Goal: Book appointment/travel/reservation

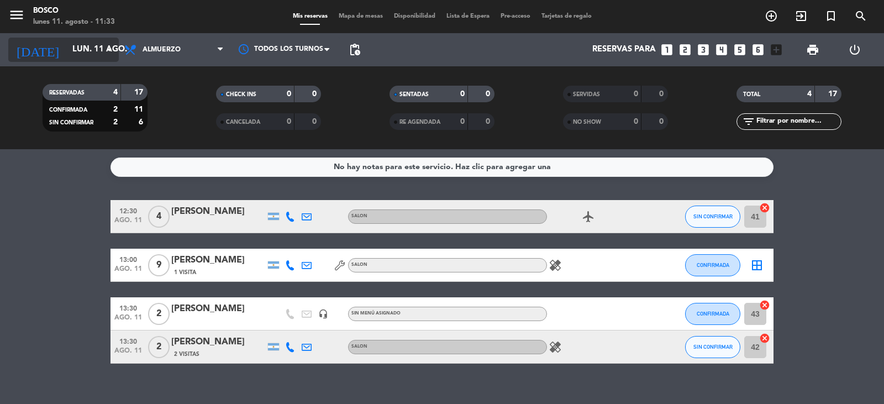
click at [76, 56] on input "lun. 11 ago." at bounding box center [120, 49] width 107 height 21
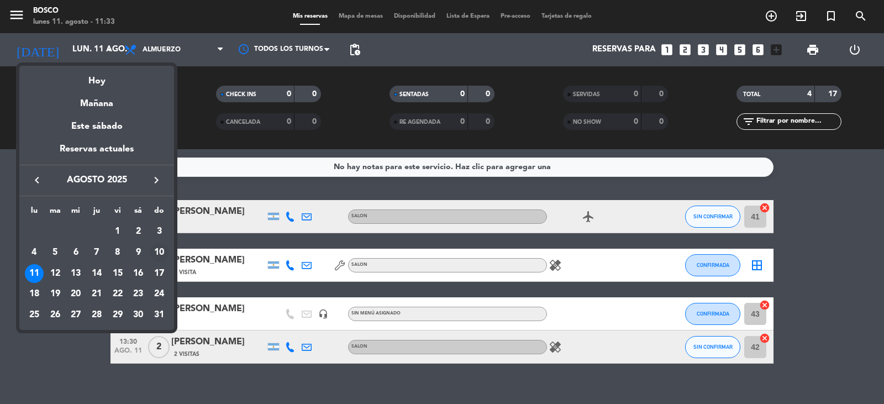
click at [159, 247] on div "10" at bounding box center [159, 252] width 19 height 19
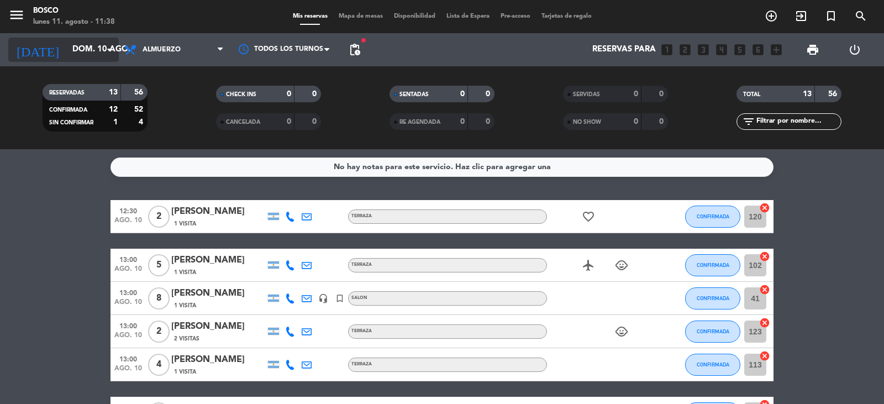
click at [92, 45] on input "dom. 10 ago." at bounding box center [120, 49] width 107 height 21
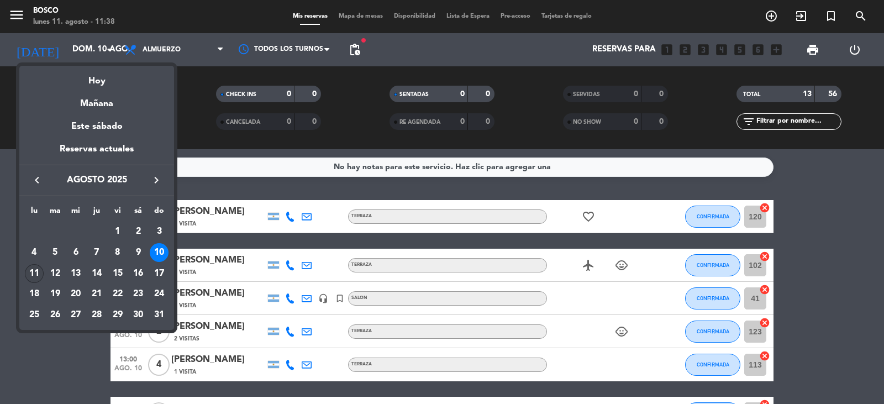
click at [33, 275] on div "11" at bounding box center [34, 273] width 19 height 19
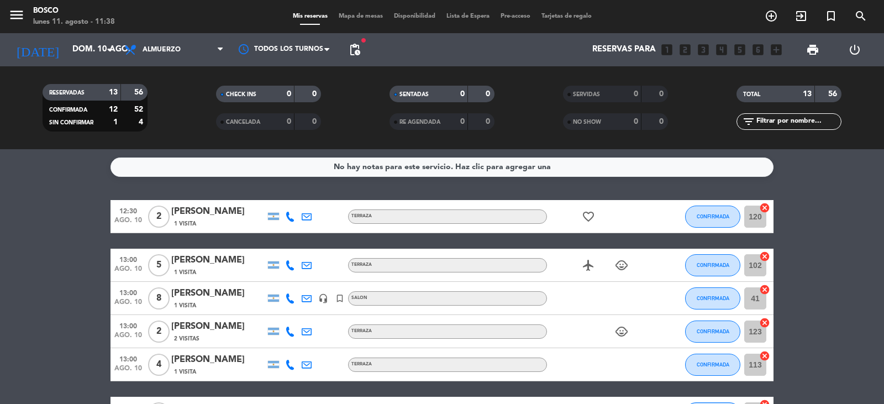
type input "lun. 11 ago."
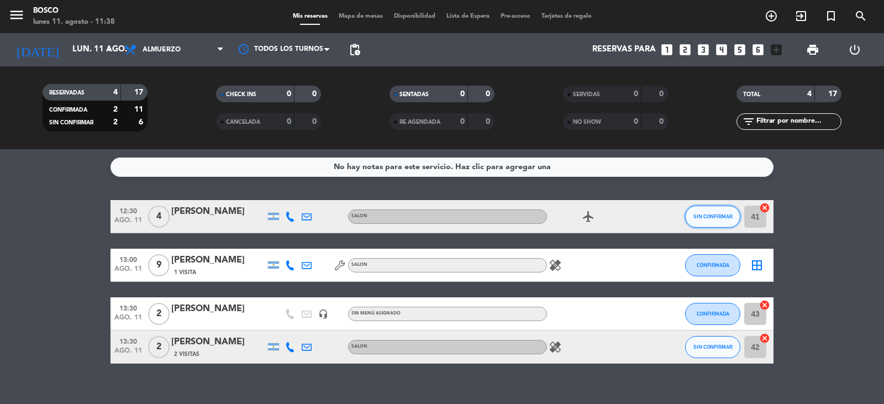
click at [709, 216] on span "SIN CONFIRMAR" at bounding box center [713, 216] width 39 height 6
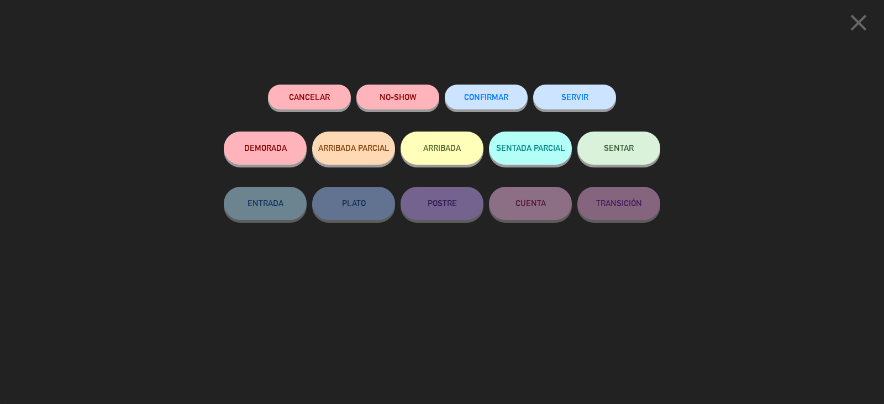
click at [504, 105] on button "CONFIRMAR" at bounding box center [486, 97] width 83 height 25
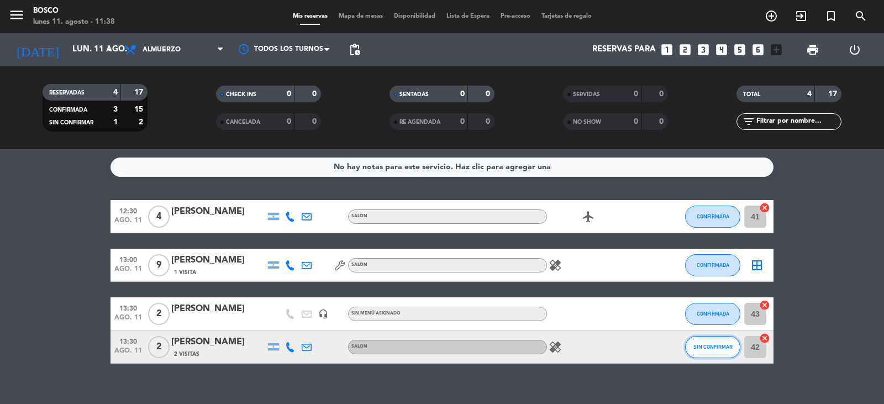
click at [707, 346] on span "SIN CONFIRMAR" at bounding box center [713, 347] width 39 height 6
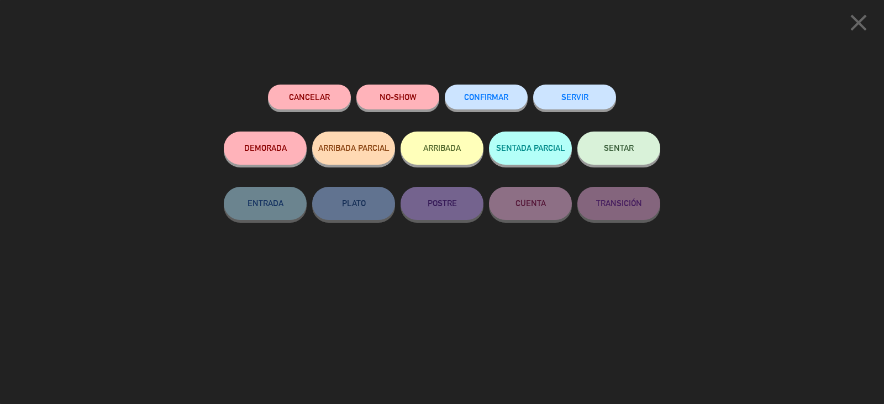
click at [466, 95] on span "CONFIRMAR" at bounding box center [486, 96] width 44 height 9
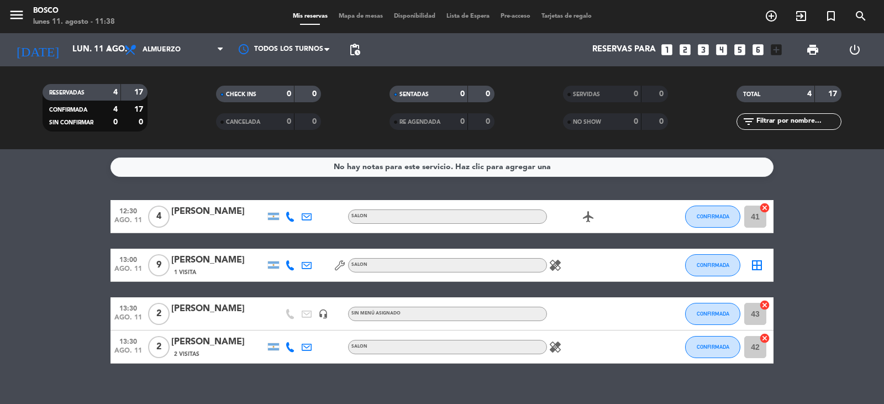
click at [354, 13] on span "Mapa de mesas" at bounding box center [360, 16] width 55 height 6
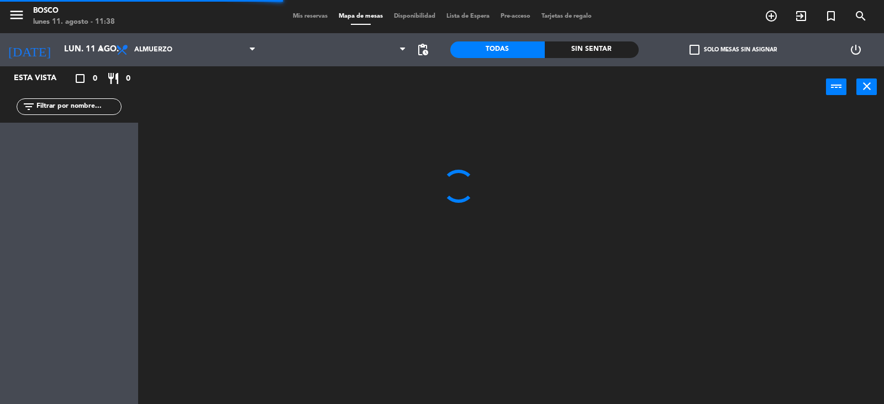
click at [313, 19] on span "Mis reservas" at bounding box center [310, 16] width 46 height 6
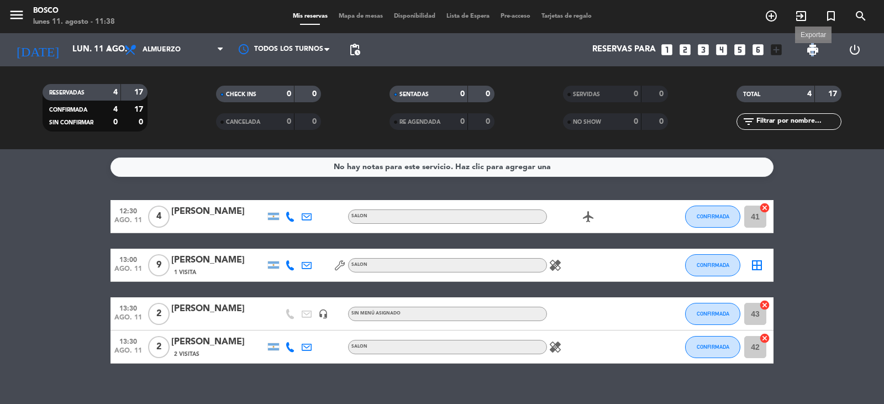
click at [813, 51] on span "print" at bounding box center [812, 49] width 13 height 13
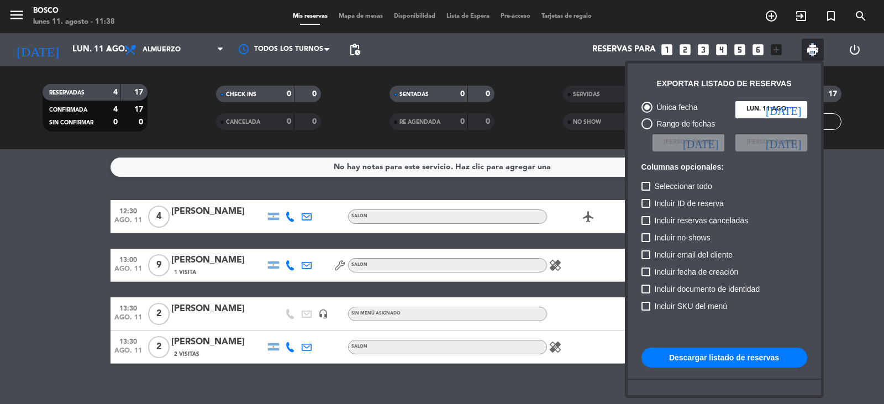
click at [685, 362] on button "Descargar listado de reservas" at bounding box center [725, 358] width 166 height 20
click at [537, 47] on div at bounding box center [442, 202] width 884 height 404
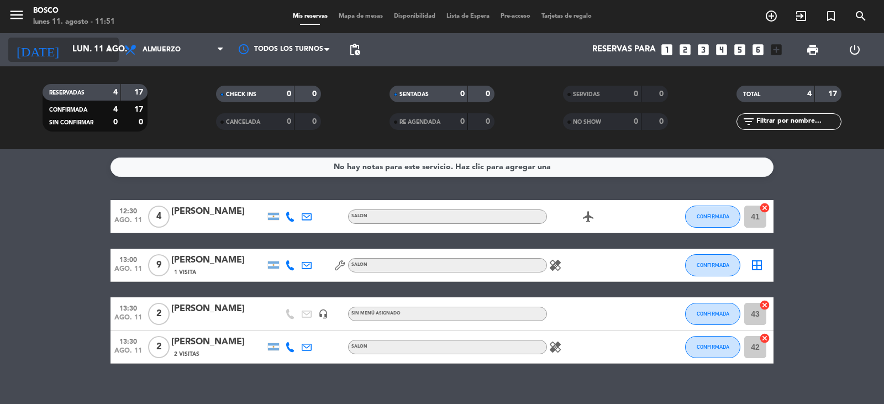
click at [75, 59] on input "lun. 11 ago." at bounding box center [120, 49] width 107 height 21
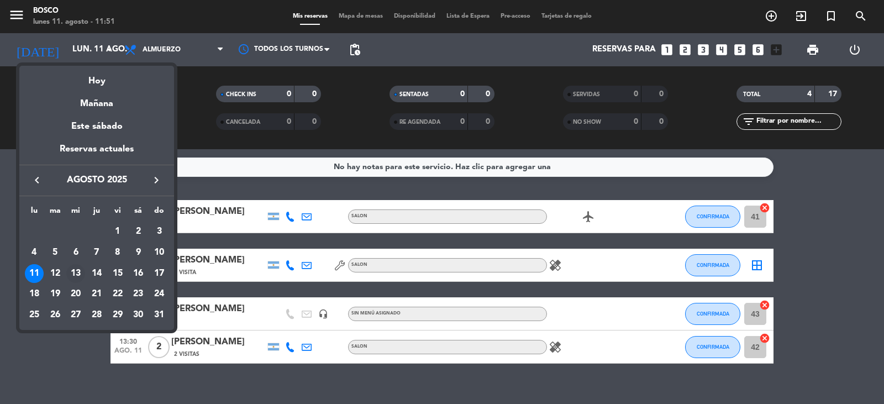
click at [76, 273] on div "13" at bounding box center [75, 273] width 19 height 19
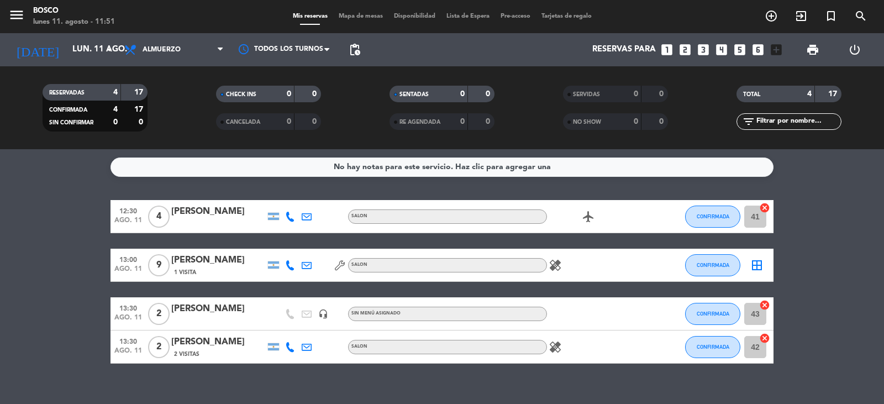
type input "mié. 13 ago."
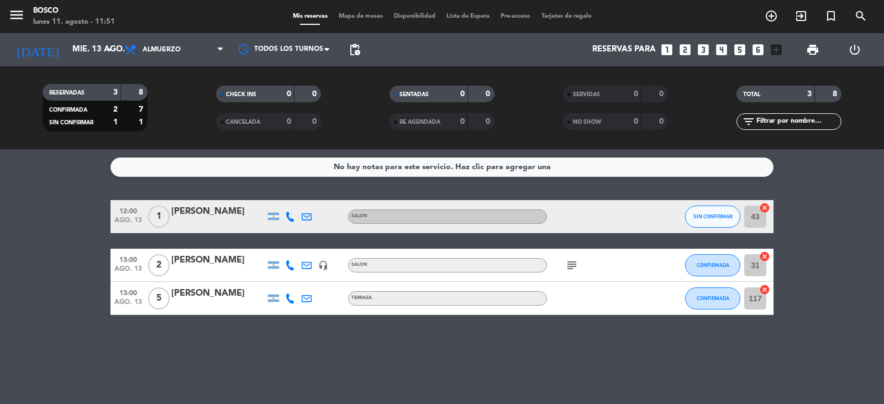
click at [708, 52] on icon "looks_3" at bounding box center [703, 50] width 14 height 14
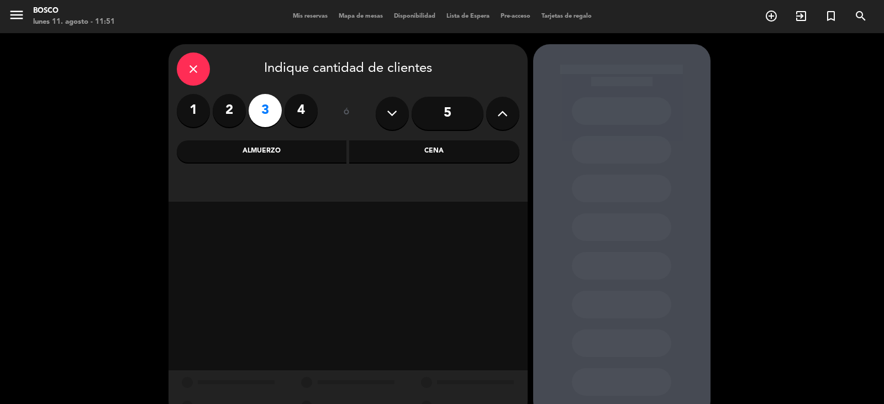
click at [290, 151] on div "Almuerzo" at bounding box center [262, 151] width 170 height 22
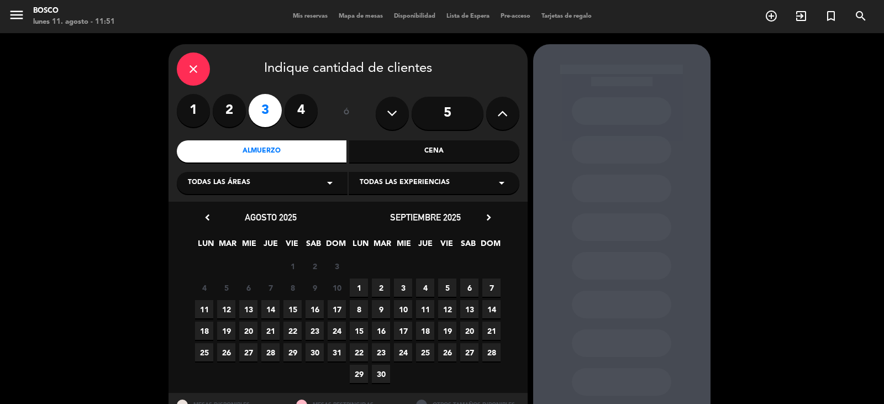
click at [248, 308] on span "13" at bounding box center [248, 309] width 18 height 18
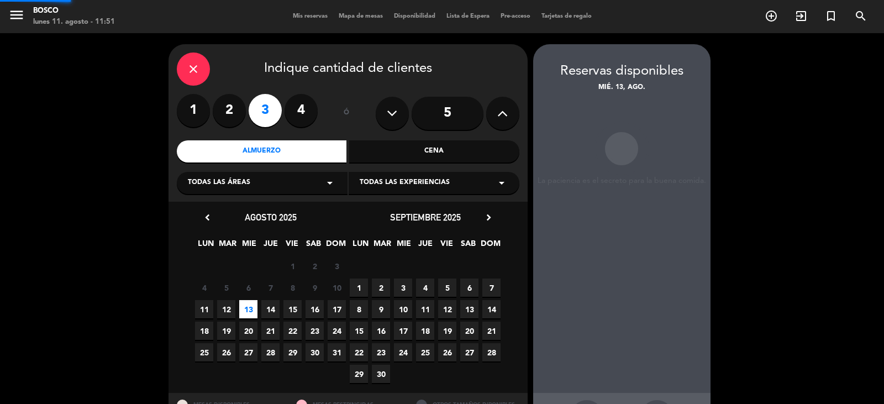
scroll to position [44, 0]
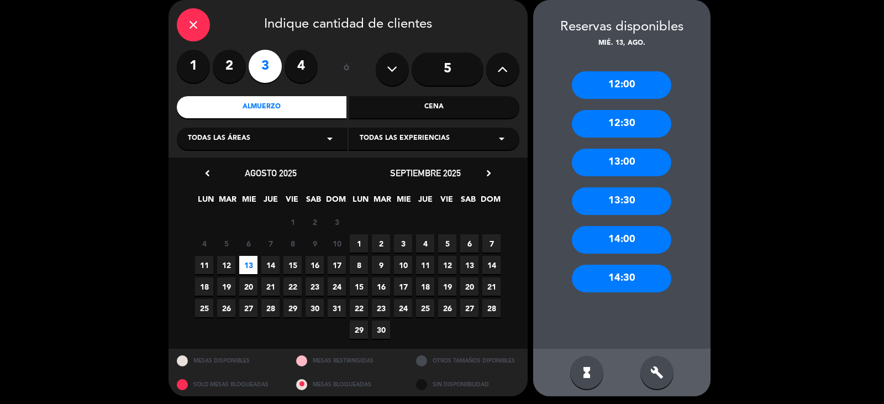
click at [632, 163] on div "13:00" at bounding box center [621, 163] width 99 height 28
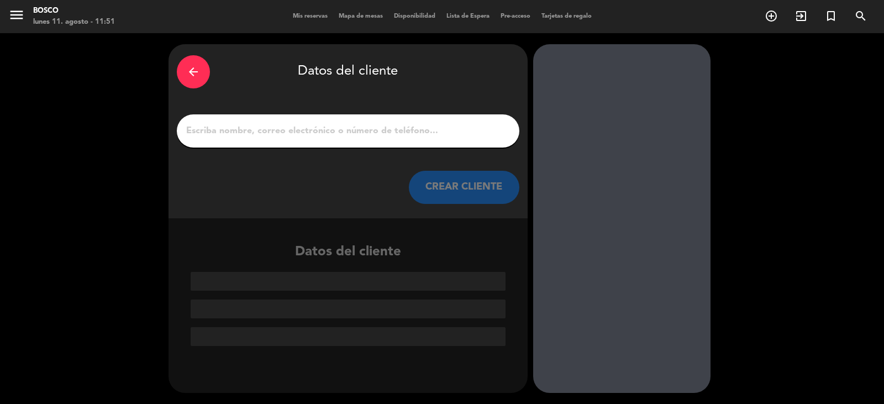
click at [295, 123] on input "1" at bounding box center [348, 130] width 326 height 15
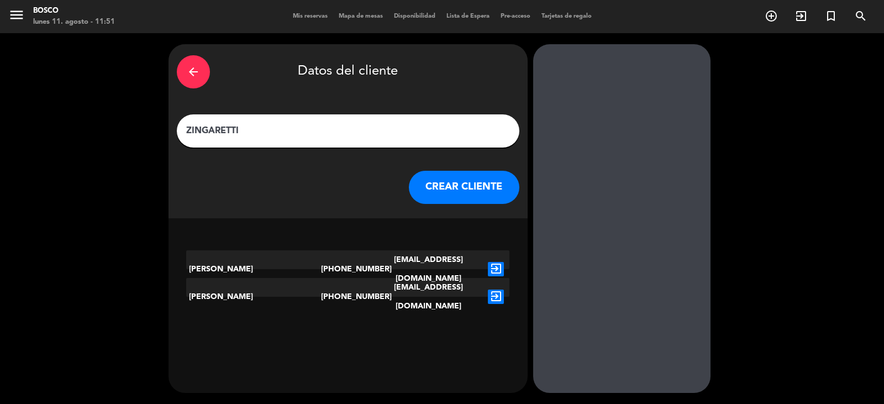
type input "ZINGARETTI"
click at [422, 182] on button "CREAR CLIENTE" at bounding box center [464, 187] width 111 height 33
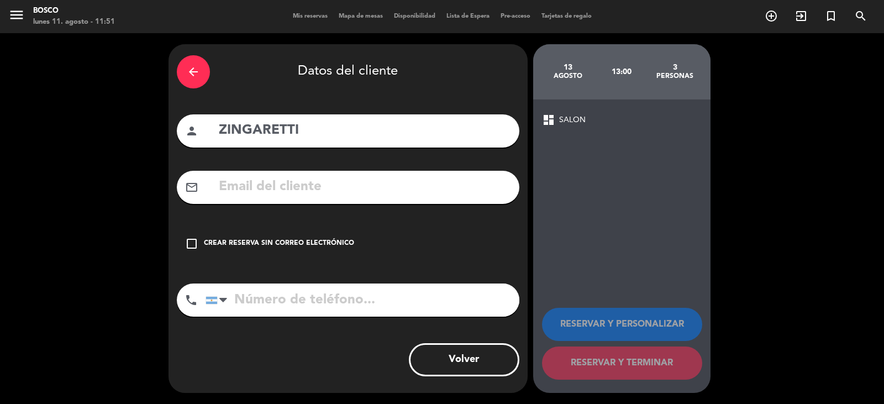
click at [359, 188] on input "text" at bounding box center [365, 187] width 294 height 23
type input "e"
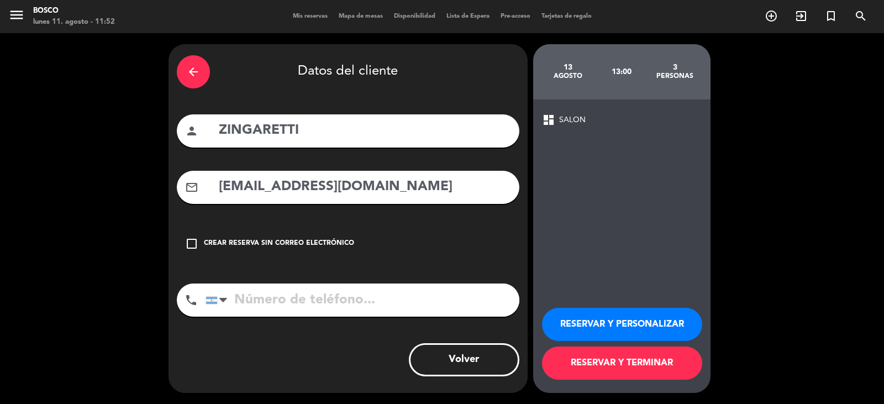
click at [265, 186] on input "[EMAIL_ADDRESS][DOMAIN_NAME]" at bounding box center [365, 187] width 294 height 23
type input "[EMAIL_ADDRESS][DOMAIN_NAME]"
click at [370, 295] on input "tel" at bounding box center [363, 300] width 314 height 33
type input "2616689713"
click at [566, 321] on button "RESERVAR Y PERSONALIZAR" at bounding box center [622, 324] width 160 height 33
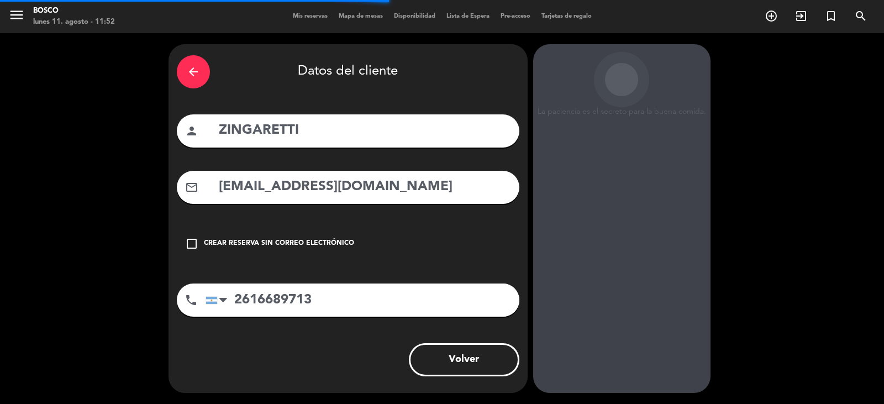
scroll to position [38, 0]
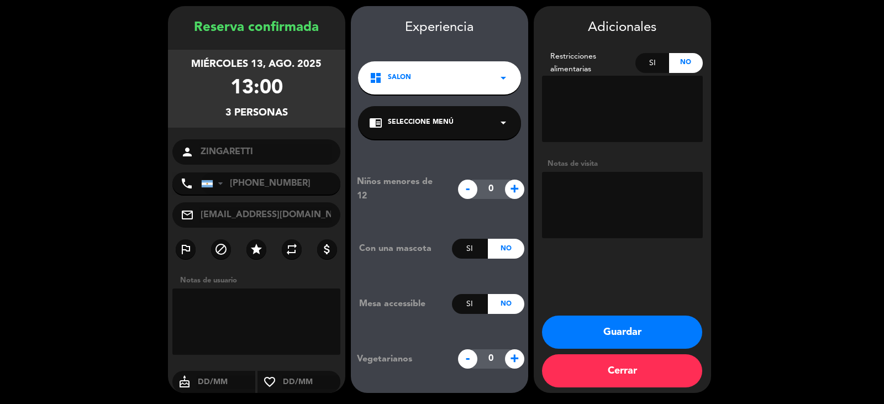
click at [426, 116] on div "chrome_reader_mode Seleccione Menú arrow_drop_down" at bounding box center [439, 122] width 163 height 33
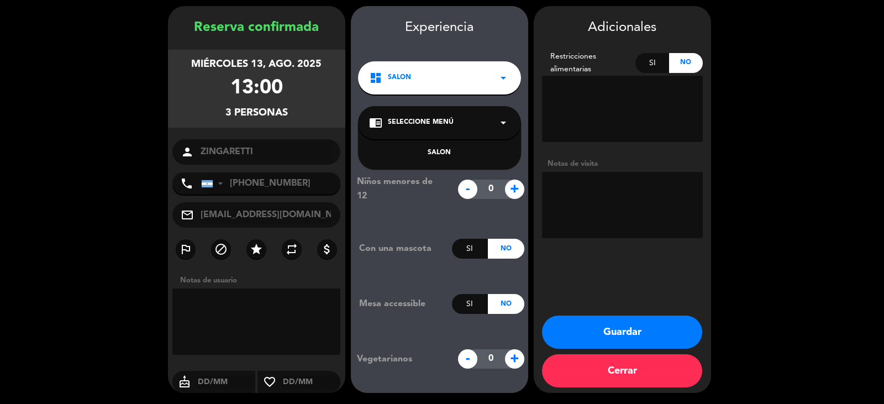
click at [448, 157] on div "SALON" at bounding box center [439, 153] width 141 height 11
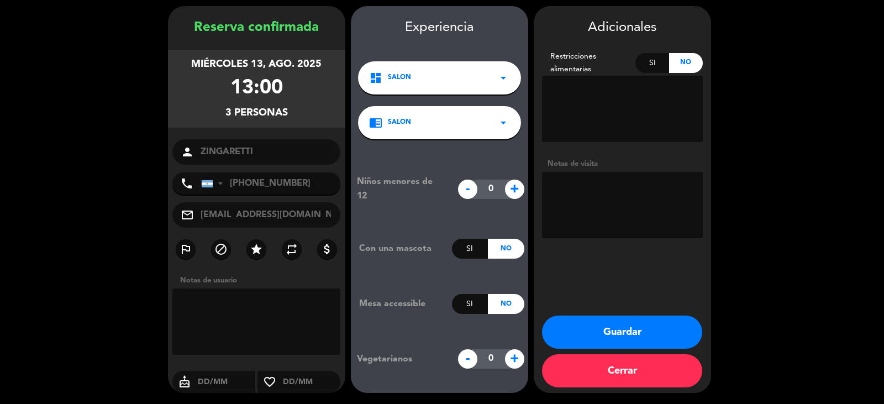
click at [670, 330] on button "Guardar" at bounding box center [622, 332] width 160 height 33
